Goal: Navigation & Orientation: Find specific page/section

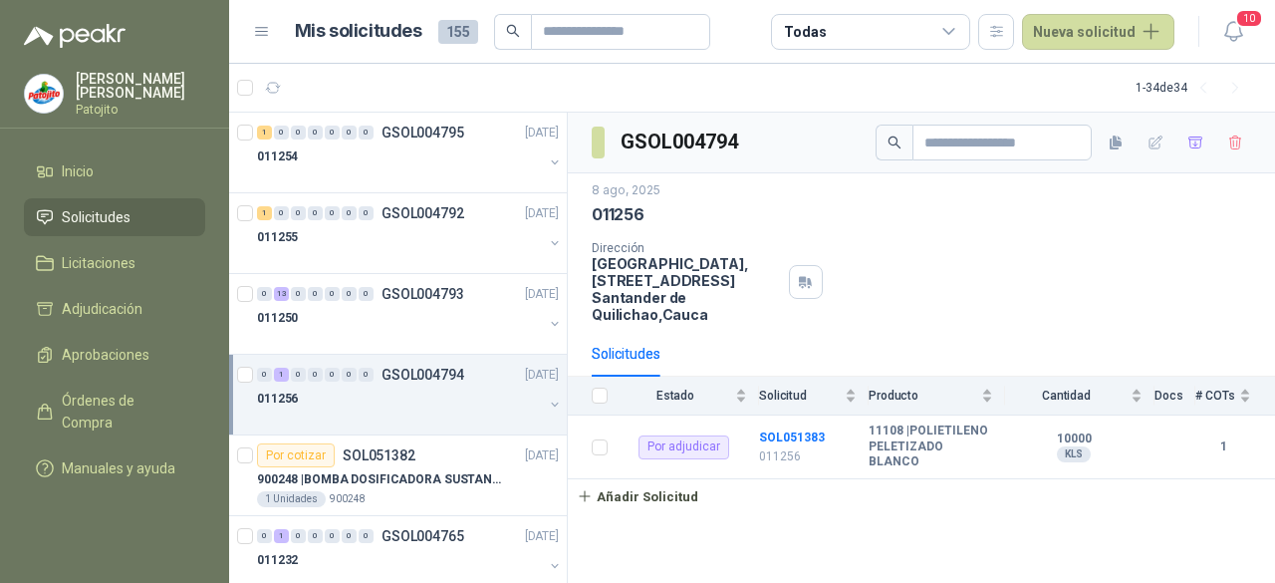
click at [138, 207] on li "Solicitudes" at bounding box center [114, 217] width 157 height 22
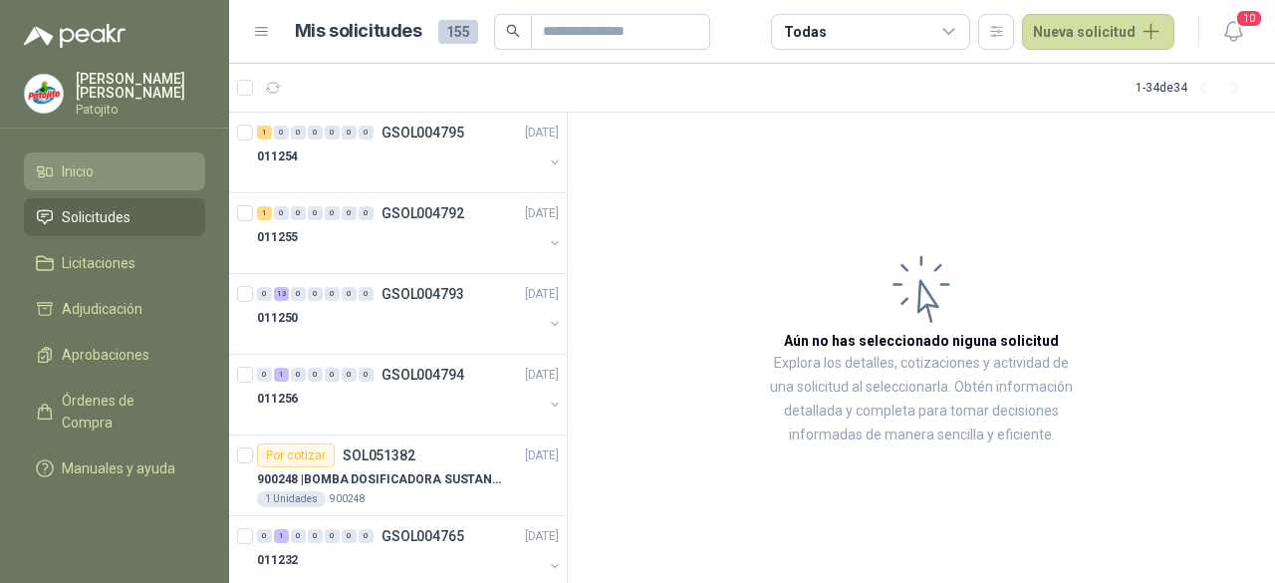
click at [106, 172] on li "Inicio" at bounding box center [114, 171] width 157 height 22
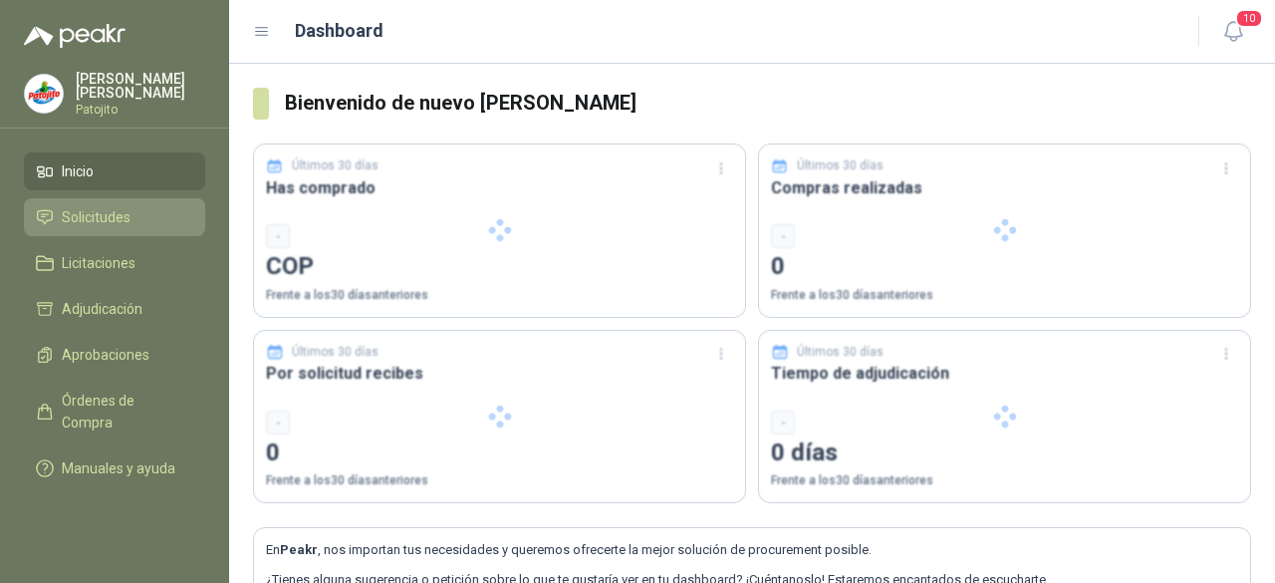
click at [114, 209] on span "Solicitudes" at bounding box center [96, 217] width 69 height 22
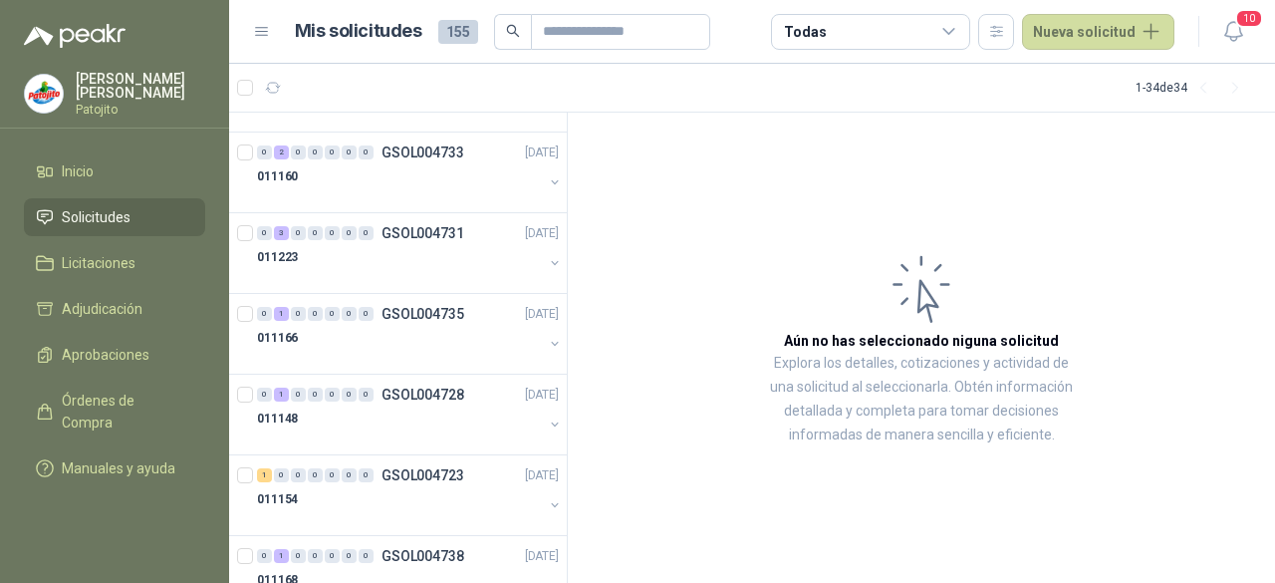
scroll to position [1395, 0]
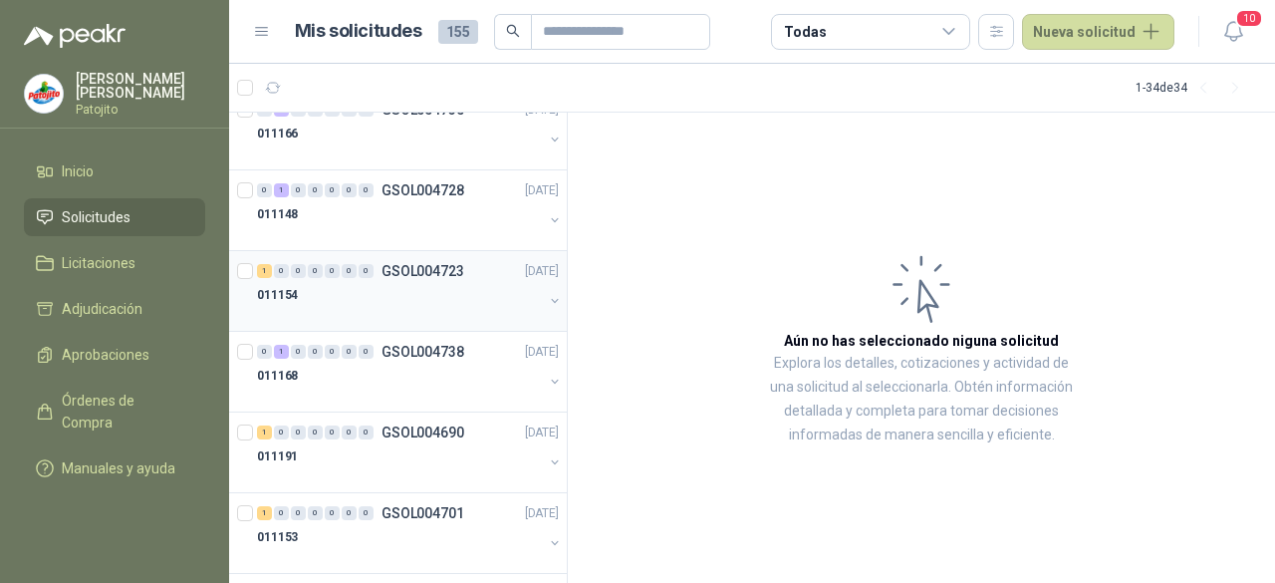
click at [415, 284] on div "011154" at bounding box center [400, 295] width 286 height 24
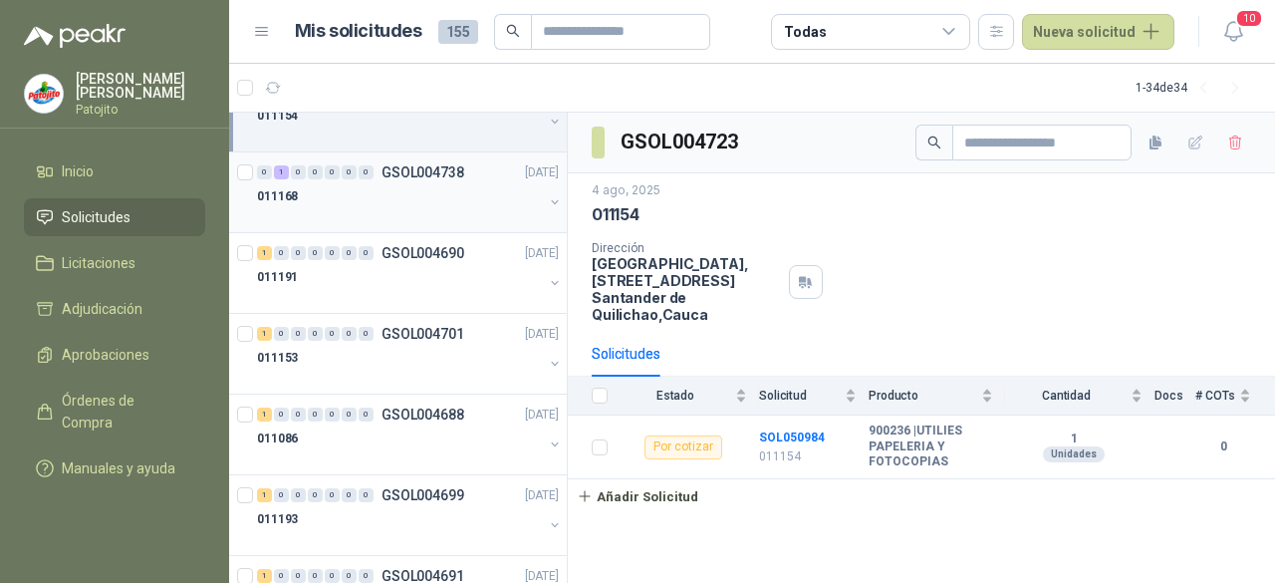
scroll to position [1594, 0]
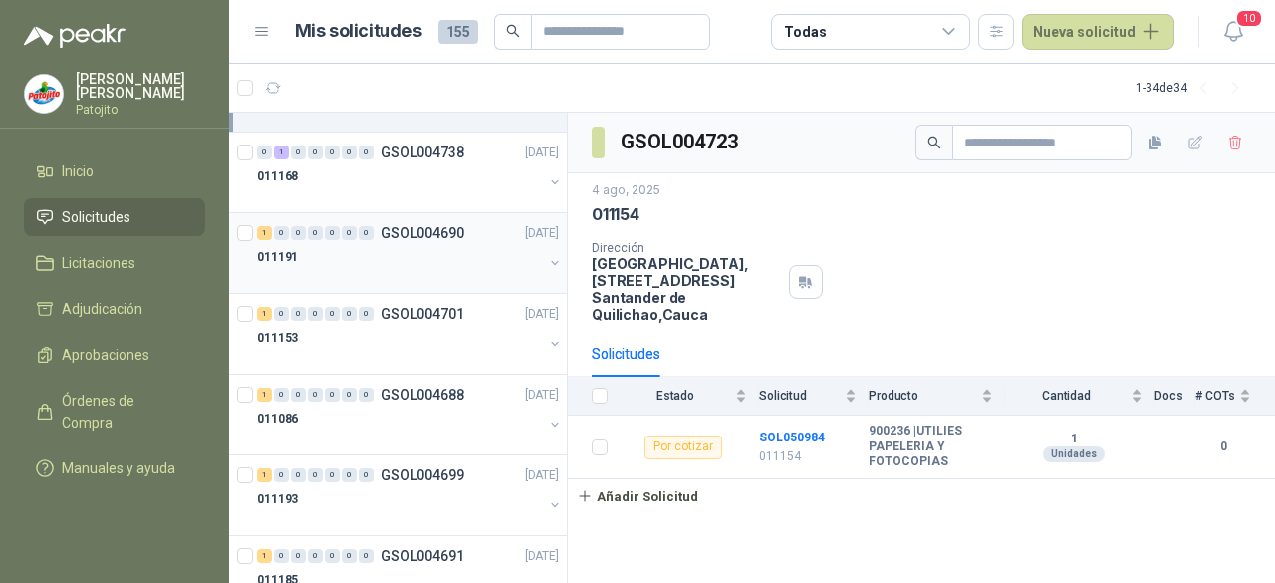
click at [423, 270] on div at bounding box center [400, 277] width 286 height 16
click at [424, 307] on p "GSOL004701" at bounding box center [423, 314] width 83 height 14
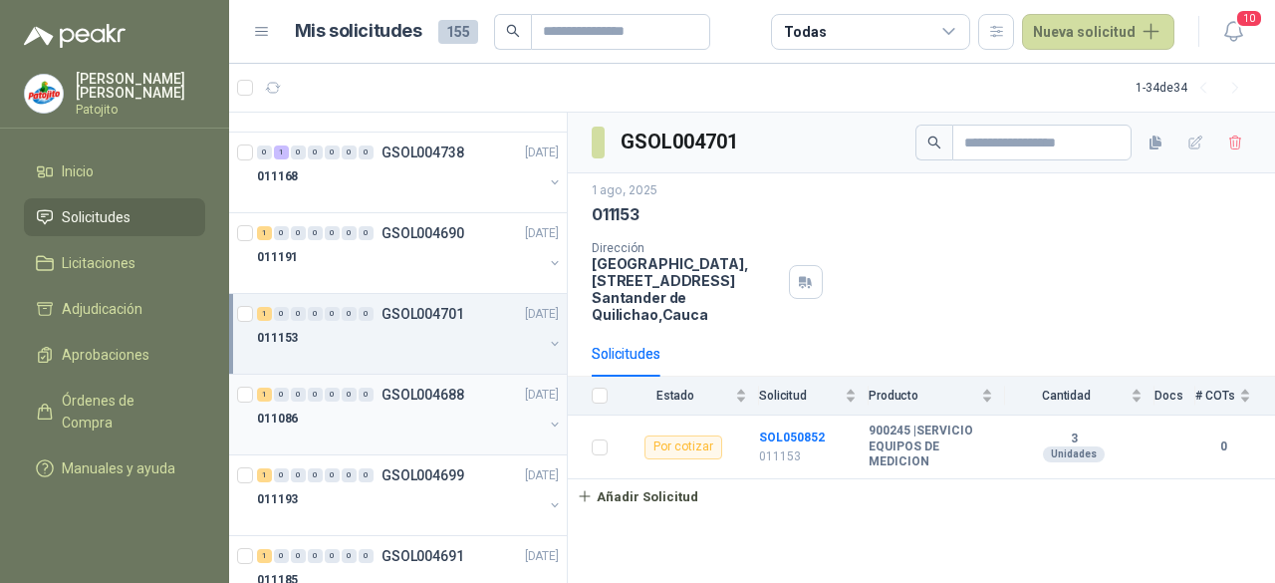
click at [428, 388] on p "GSOL004688" at bounding box center [423, 395] width 83 height 14
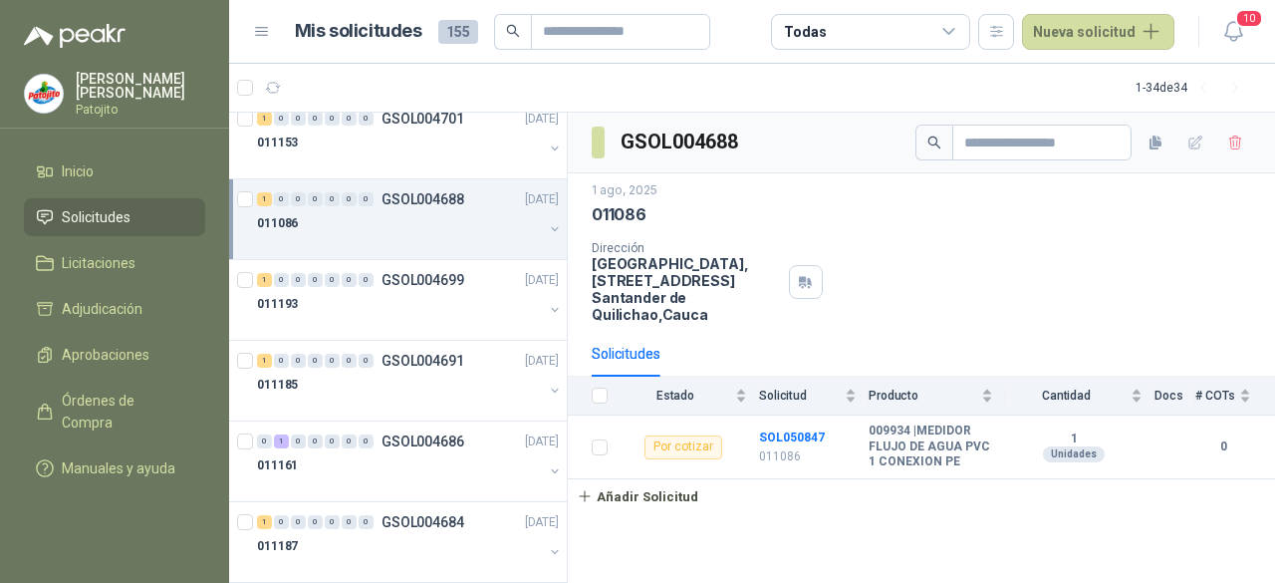
scroll to position [1794, 0]
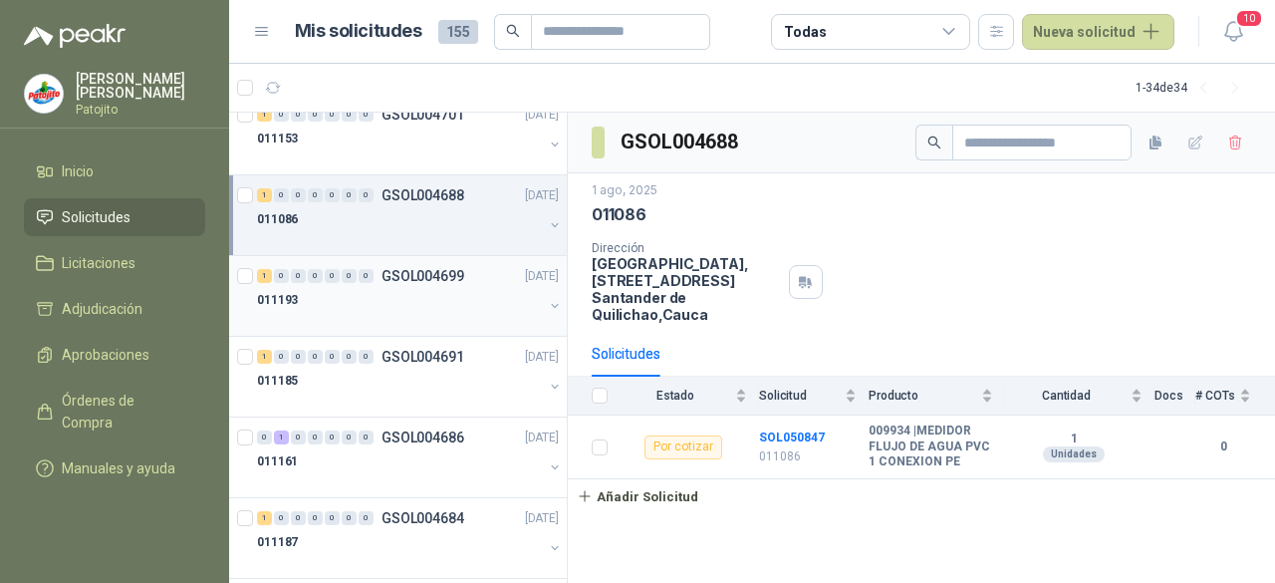
click at [451, 288] on div "011193" at bounding box center [400, 300] width 286 height 24
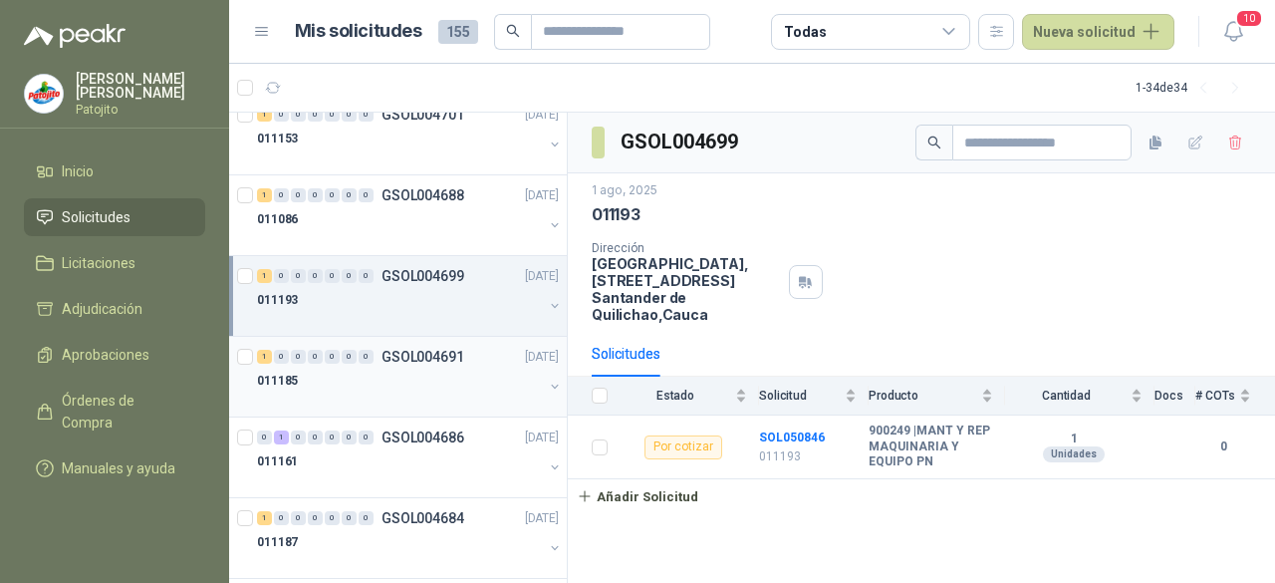
click at [454, 337] on div "1 0 0 0 0 0 0 GSOL004691 [DATE] 011185" at bounding box center [398, 377] width 338 height 81
click at [454, 369] on div "011185" at bounding box center [400, 381] width 286 height 24
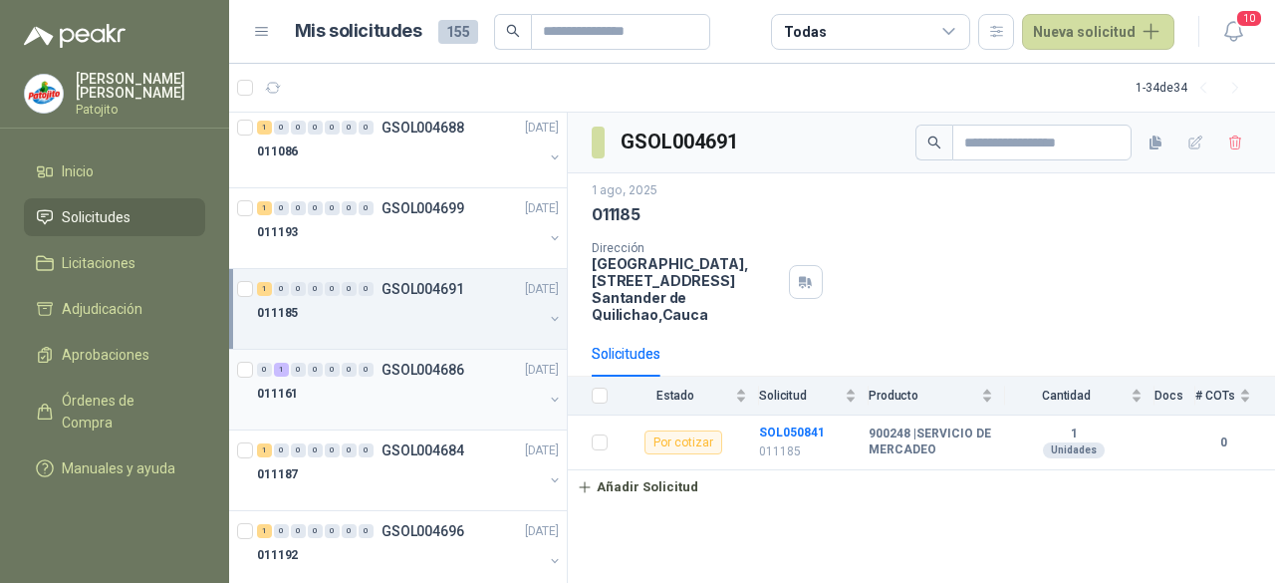
scroll to position [1893, 0]
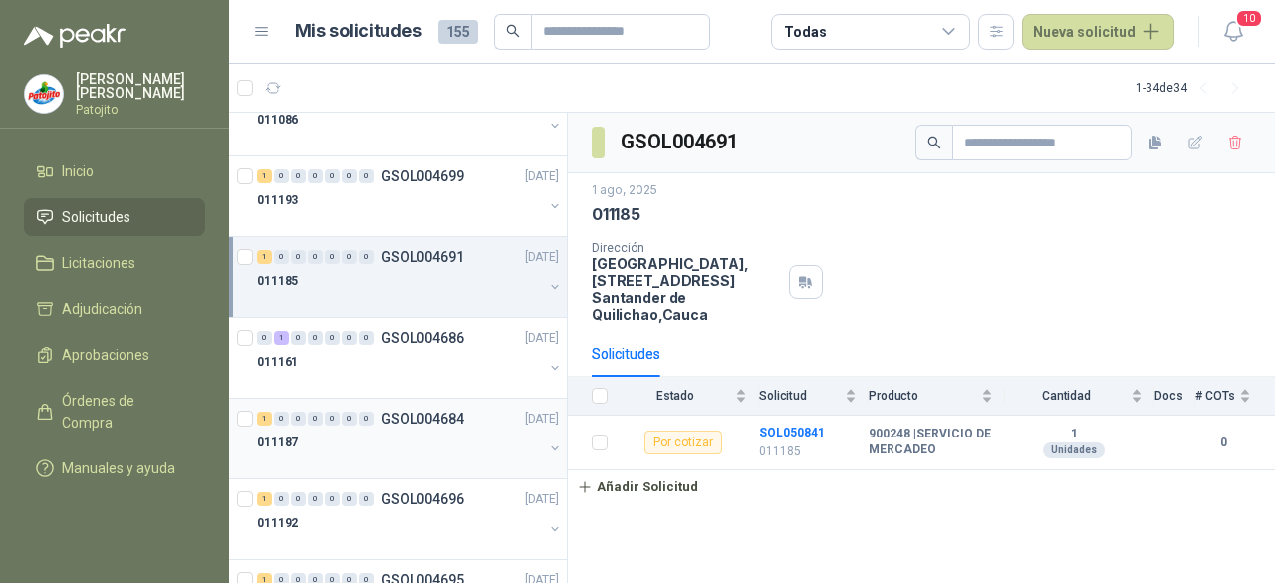
click at [400, 431] on div "011187" at bounding box center [400, 442] width 286 height 24
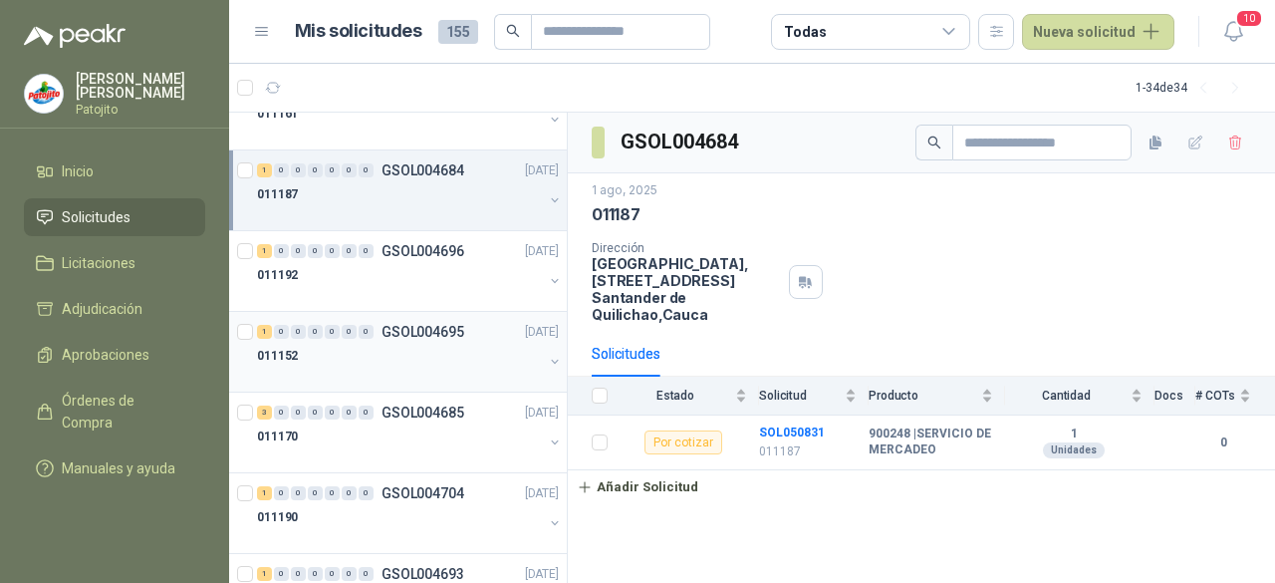
scroll to position [2192, 0]
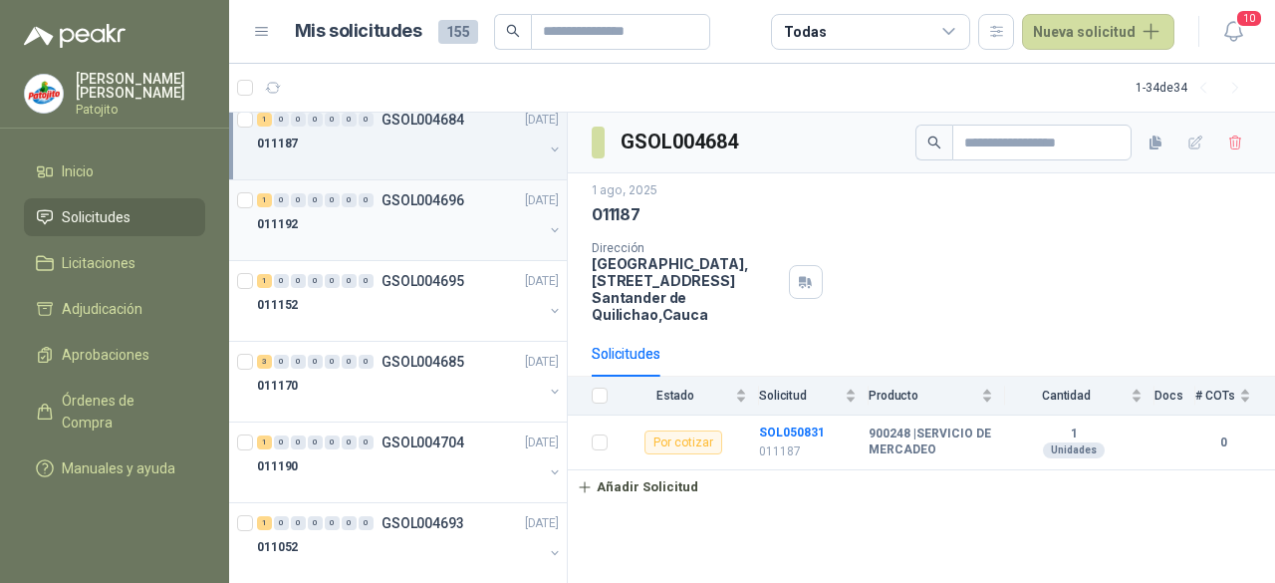
click at [386, 216] on div "011192" at bounding box center [400, 224] width 286 height 24
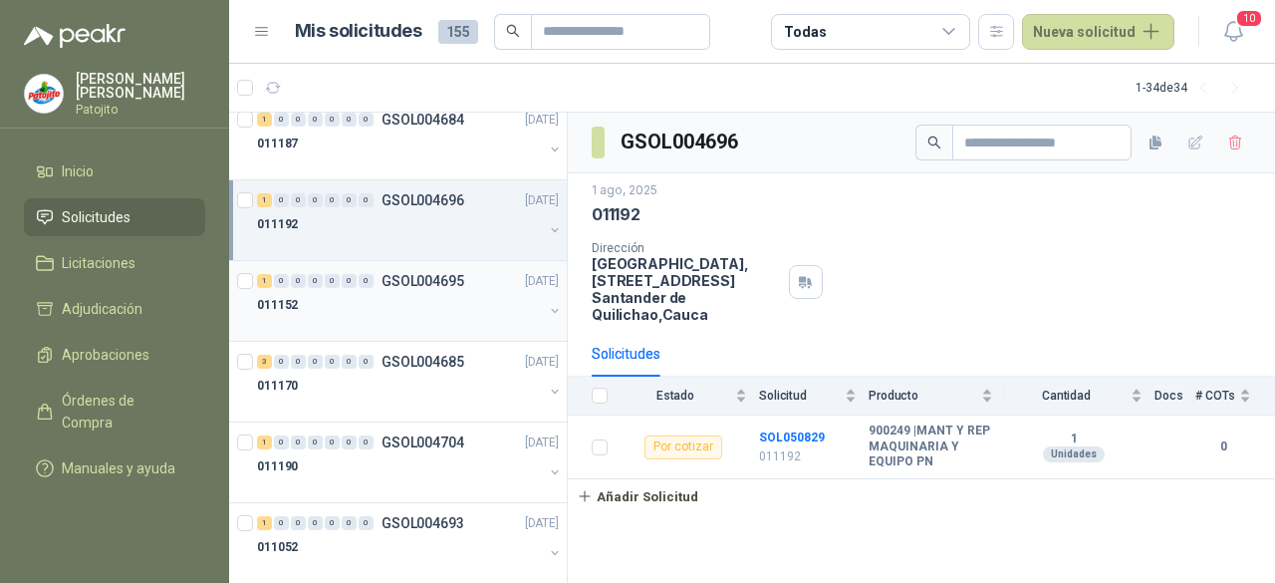
click at [392, 301] on div "011152" at bounding box center [400, 305] width 286 height 24
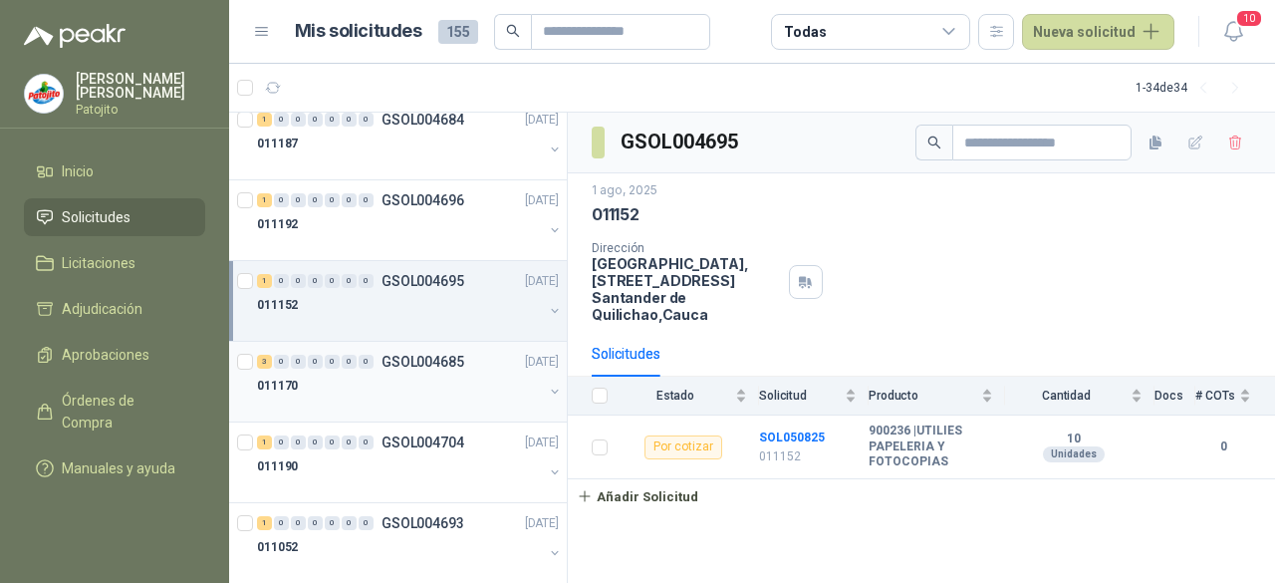
click at [405, 374] on div "011170" at bounding box center [400, 386] width 286 height 24
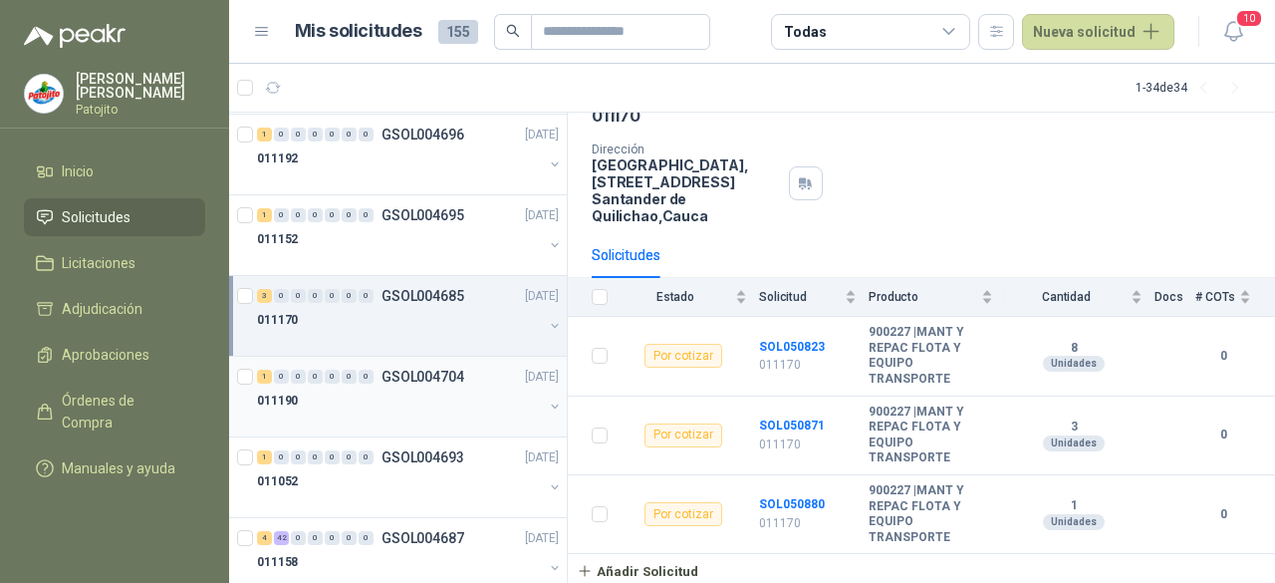
scroll to position [2289, 0]
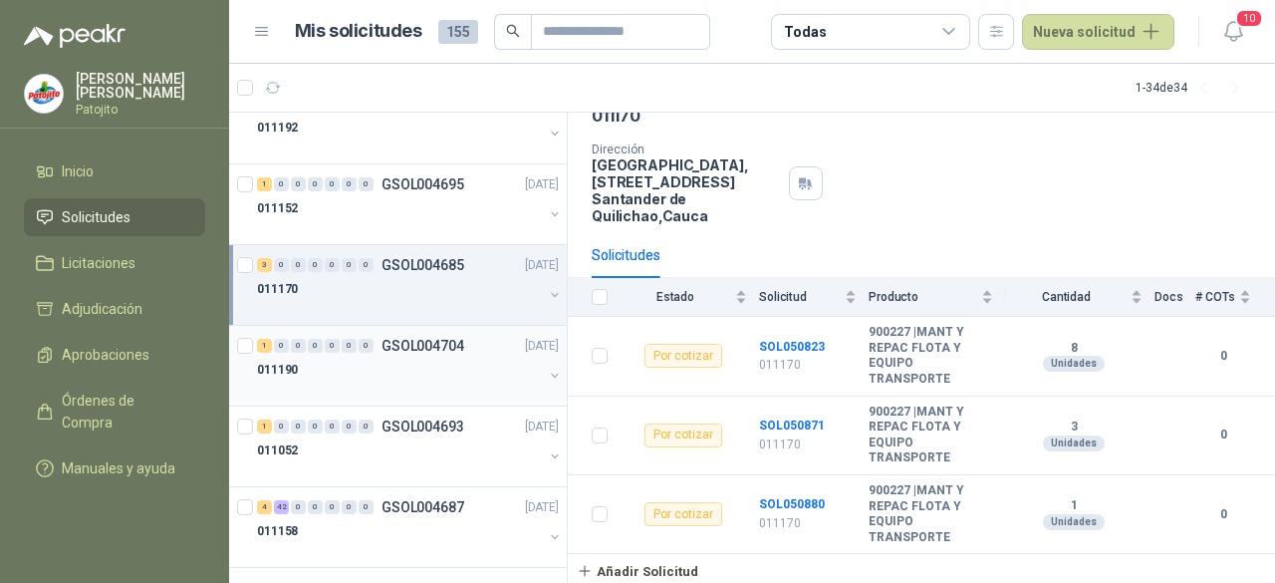
drag, startPoint x: 390, startPoint y: 346, endPoint x: 417, endPoint y: 449, distance: 107.1
click at [390, 358] on div "011190" at bounding box center [400, 370] width 286 height 24
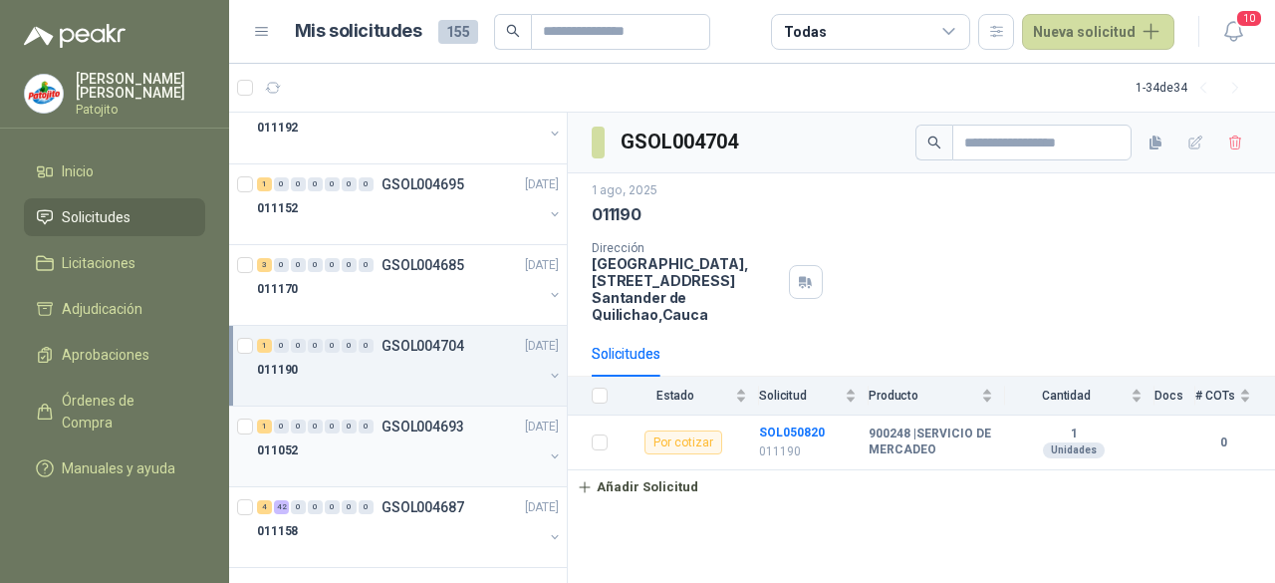
click at [409, 425] on div "1 0 0 0 0 0 0 GSOL004693 [DATE]" at bounding box center [410, 427] width 306 height 24
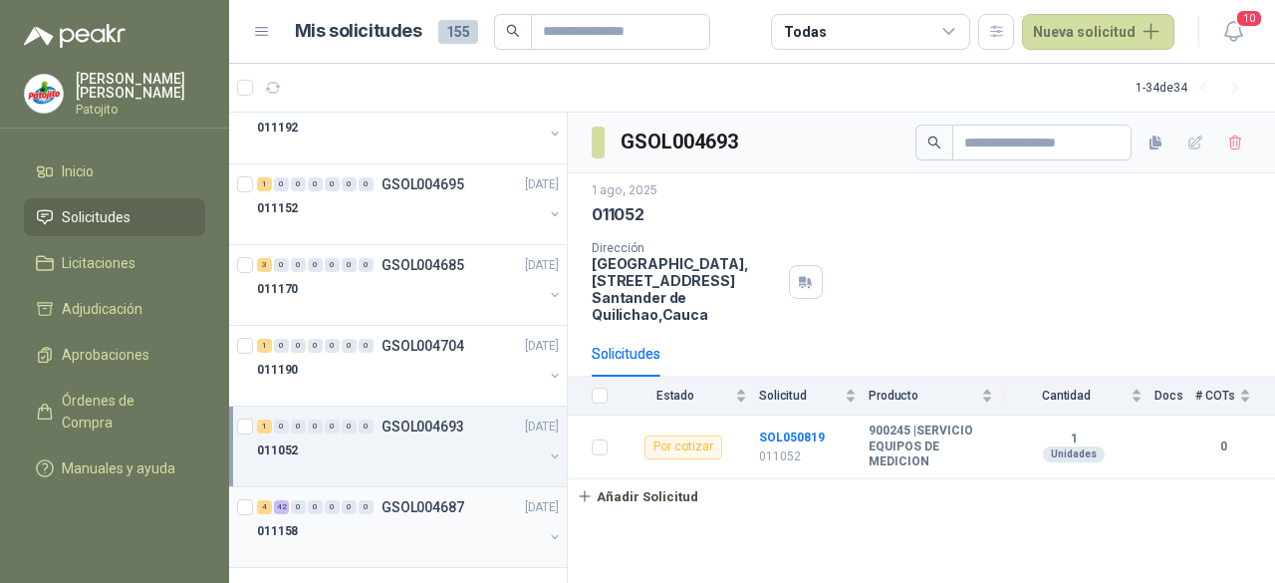
click at [409, 500] on p "GSOL004687" at bounding box center [423, 507] width 83 height 14
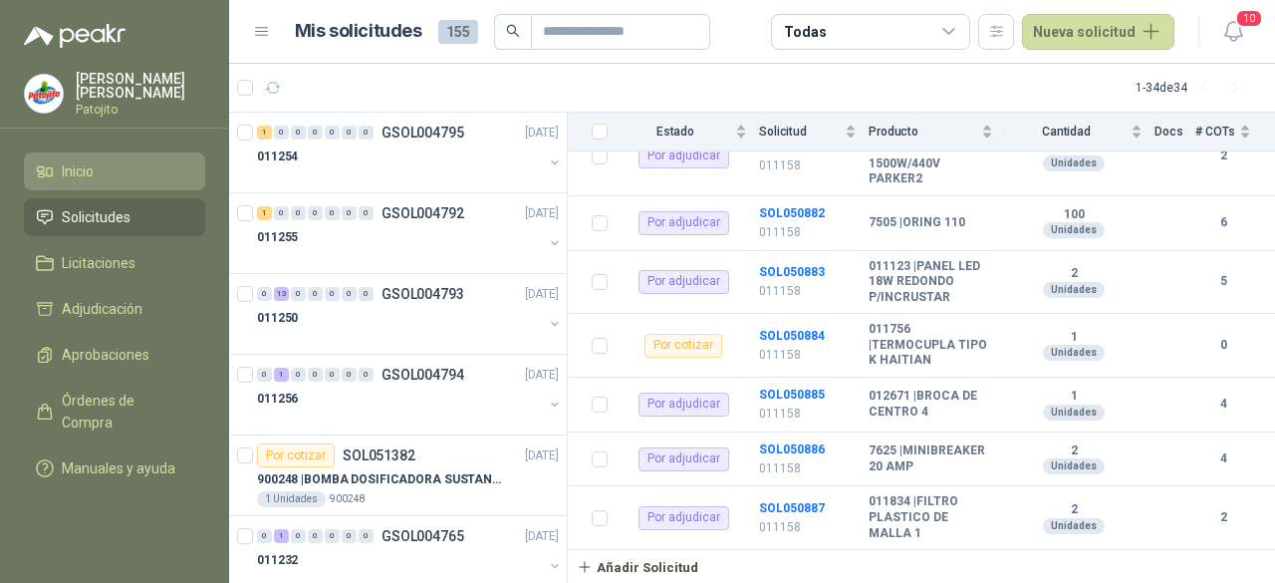
click at [113, 173] on li "Inicio" at bounding box center [114, 171] width 157 height 22
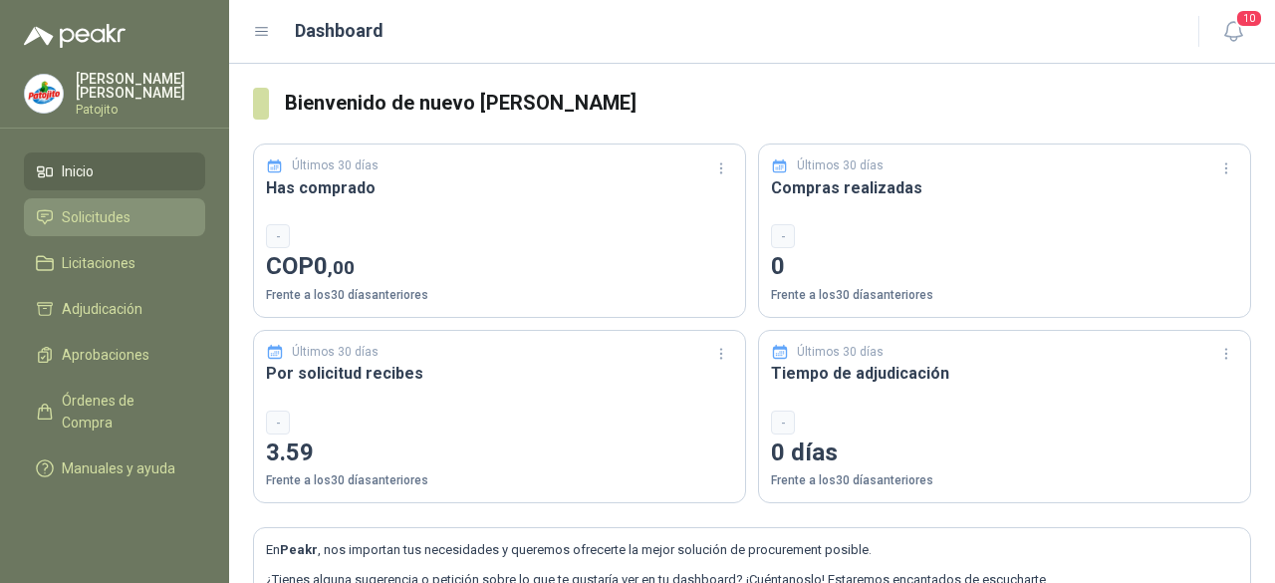
click at [120, 209] on span "Solicitudes" at bounding box center [96, 217] width 69 height 22
